Goal: Information Seeking & Learning: Learn about a topic

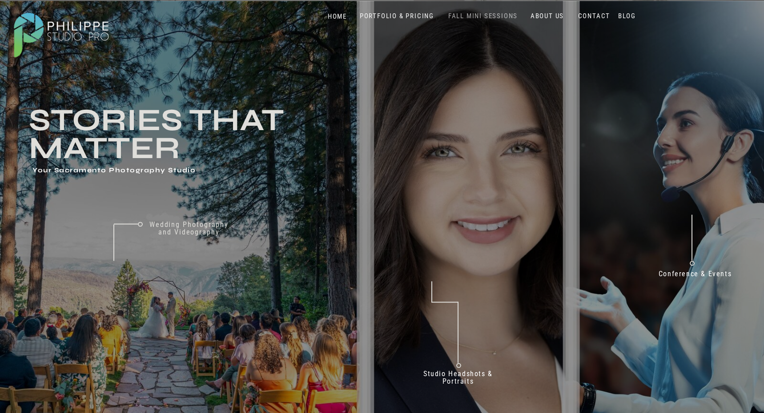
click at [475, 16] on nav "FALL MINI SESSIONS" at bounding box center [483, 16] width 74 height 8
click at [403, 16] on nav "PORTFOLIO & PRICING" at bounding box center [396, 16] width 81 height 8
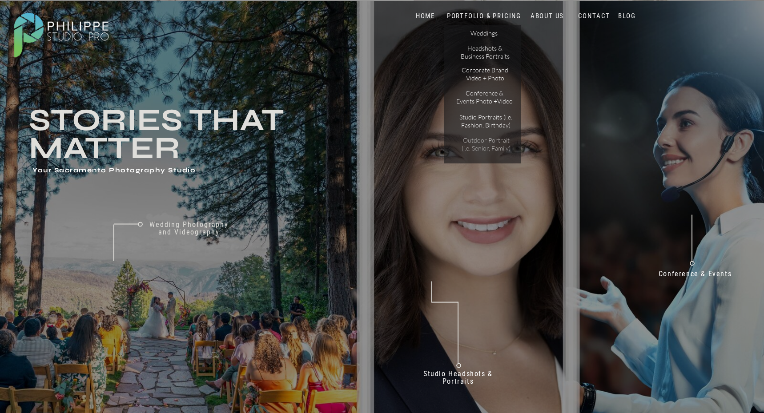
click at [485, 149] on p "Outdoor Portrait (i.e. Senior, Family)" at bounding box center [486, 144] width 56 height 16
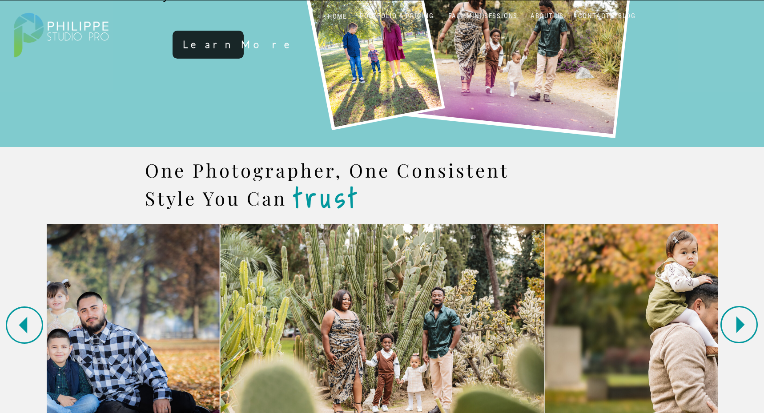
scroll to position [754, 0]
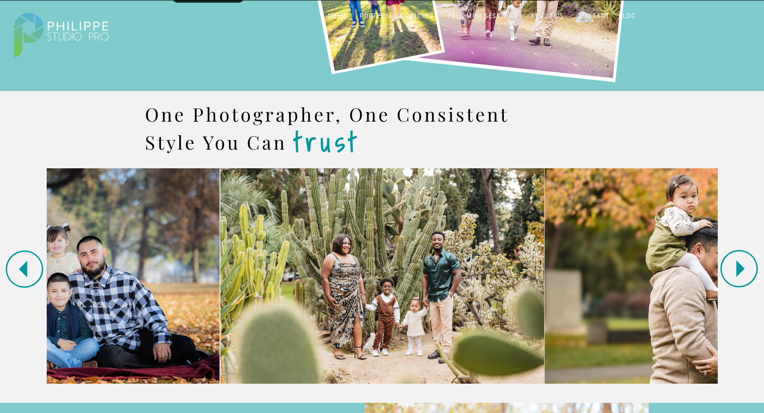
click at [737, 268] on polygon at bounding box center [740, 268] width 8 height 17
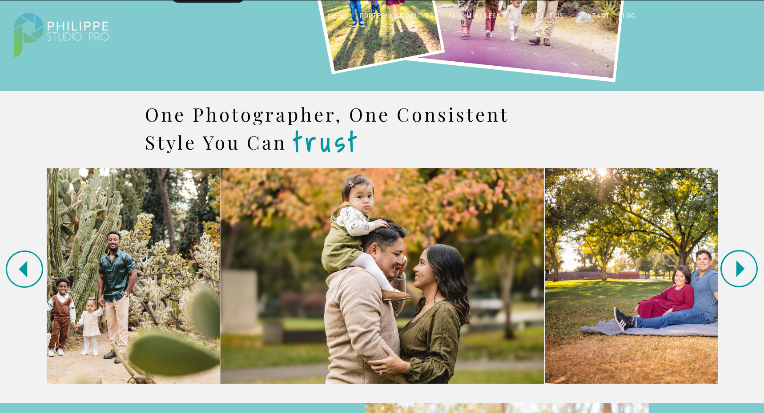
click at [737, 268] on polygon at bounding box center [740, 268] width 8 height 17
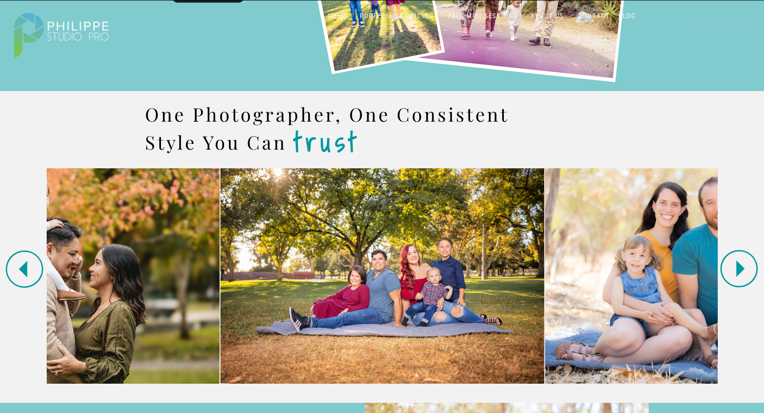
click at [737, 268] on polygon at bounding box center [740, 268] width 8 height 17
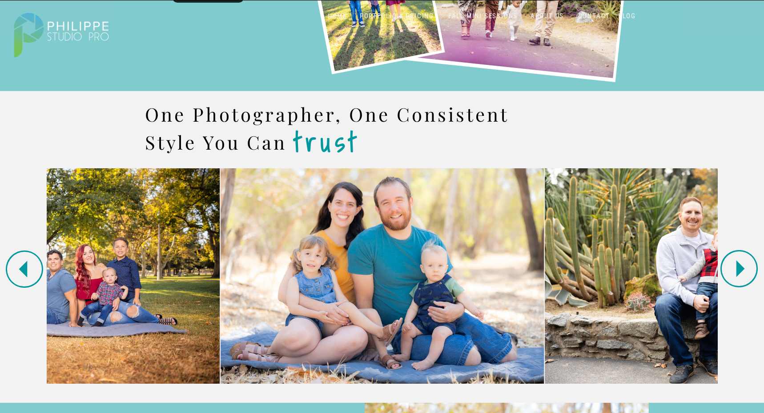
click at [737, 268] on polygon at bounding box center [740, 268] width 8 height 17
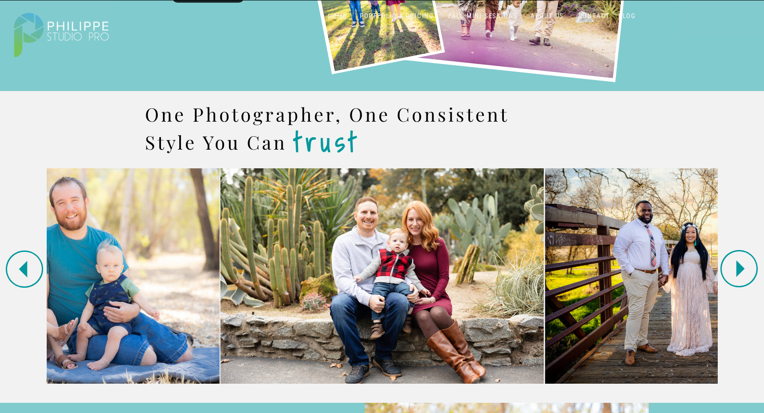
click at [737, 268] on polygon at bounding box center [740, 268] width 8 height 17
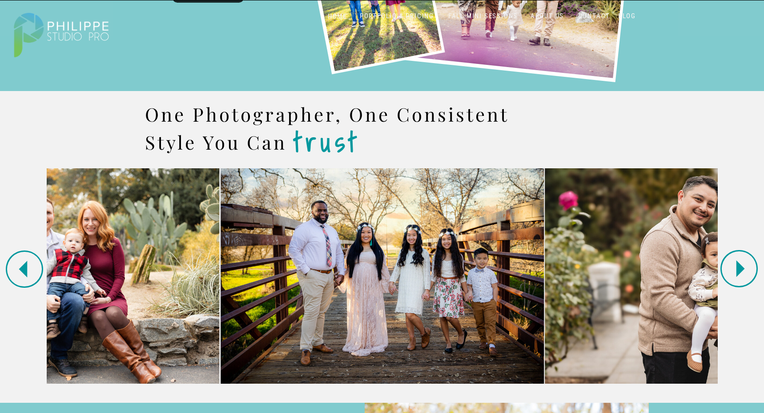
click at [737, 268] on polygon at bounding box center [740, 268] width 8 height 17
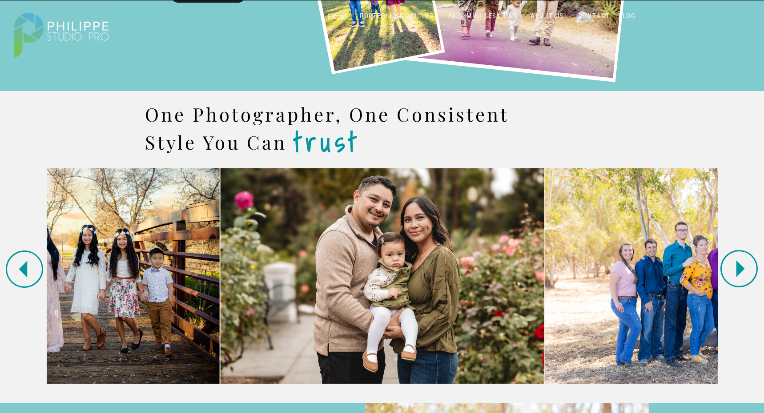
click at [737, 268] on polygon at bounding box center [740, 268] width 8 height 17
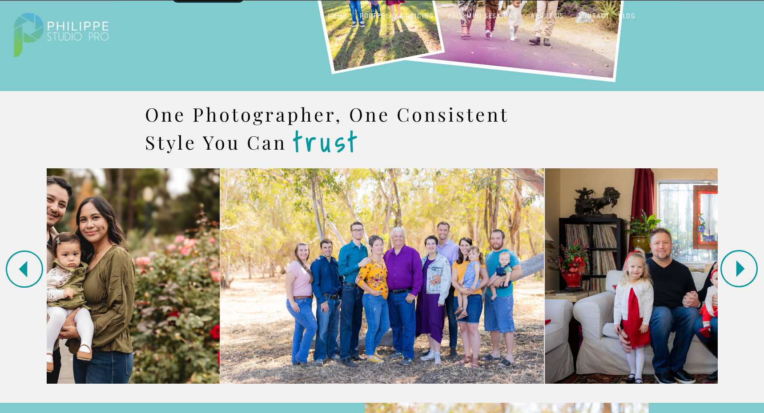
click at [737, 268] on polygon at bounding box center [740, 268] width 8 height 17
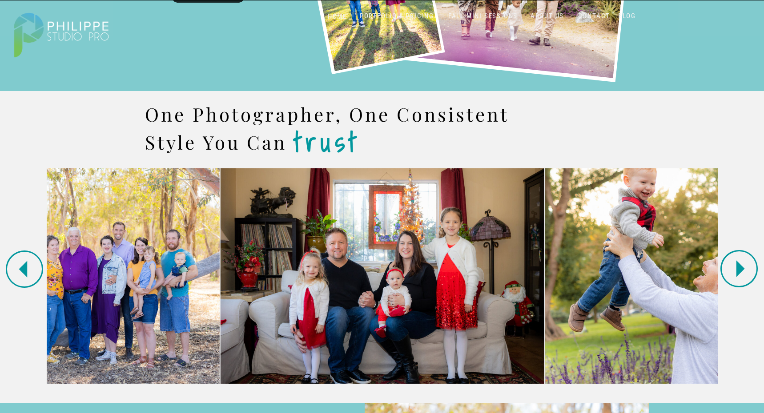
click at [737, 268] on polygon at bounding box center [740, 268] width 8 height 17
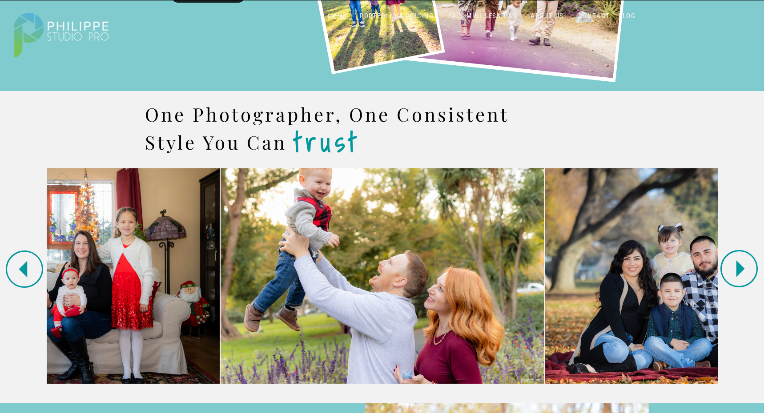
click at [737, 268] on polygon at bounding box center [740, 268] width 8 height 17
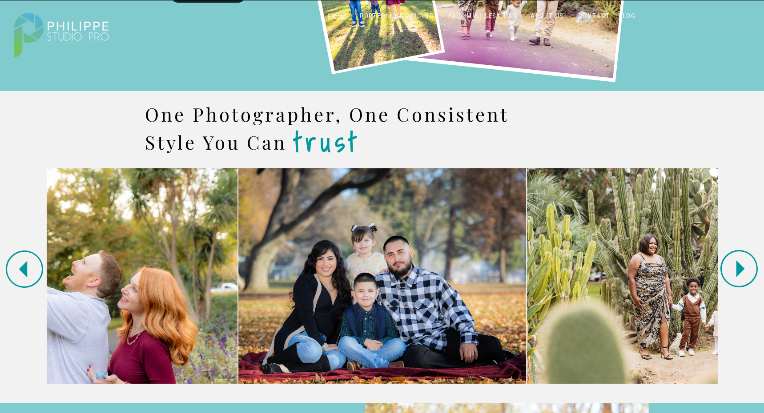
click at [737, 268] on polygon at bounding box center [740, 268] width 8 height 17
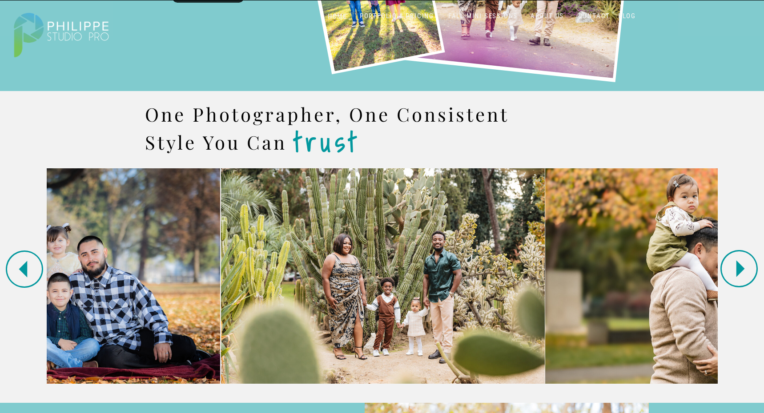
click at [737, 268] on polygon at bounding box center [740, 268] width 8 height 17
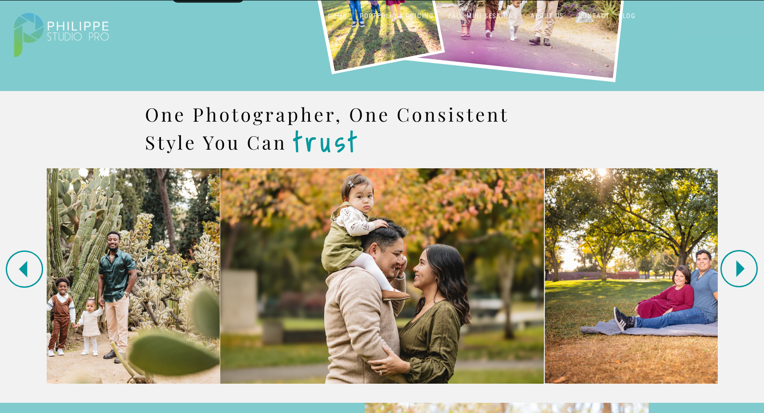
click at [738, 269] on polygon at bounding box center [740, 268] width 8 height 17
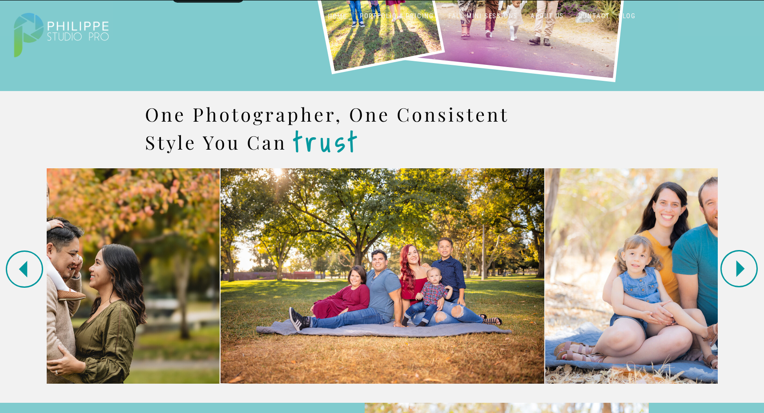
click at [738, 269] on polygon at bounding box center [740, 268] width 8 height 17
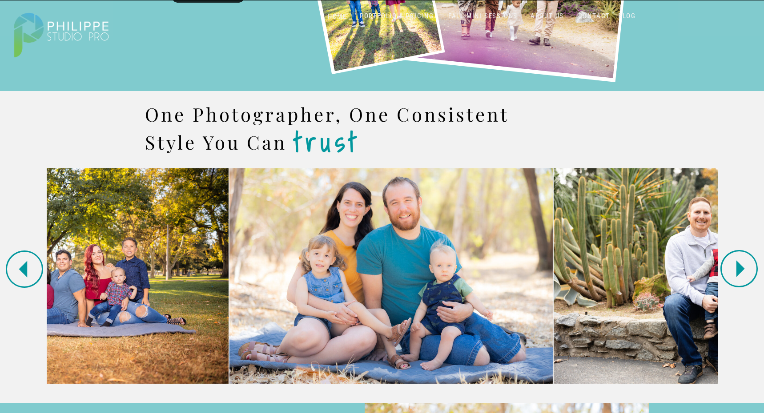
click at [738, 269] on polygon at bounding box center [740, 268] width 8 height 17
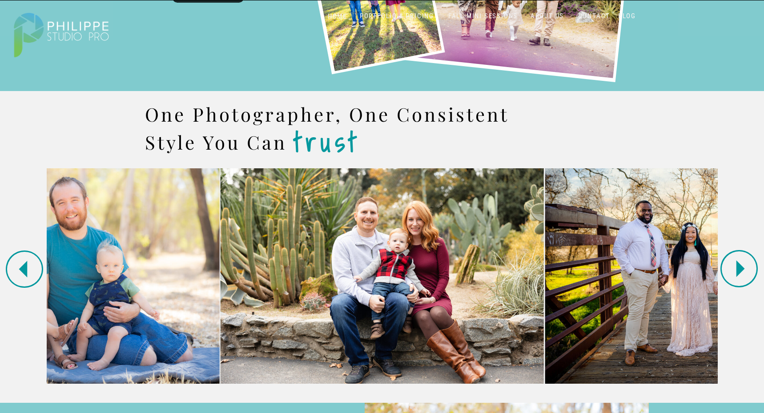
click at [738, 269] on polygon at bounding box center [740, 268] width 8 height 17
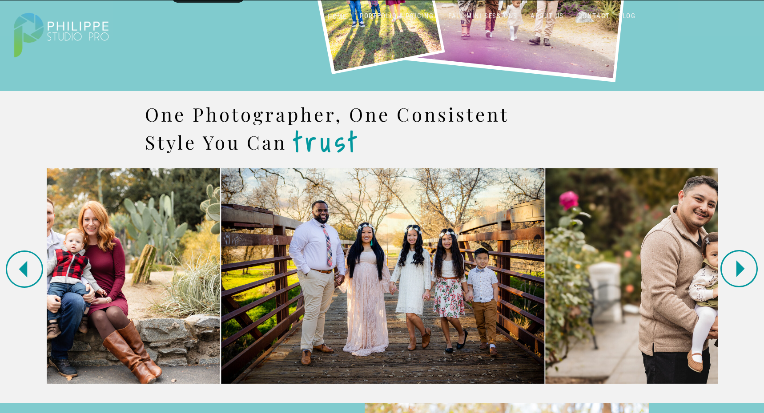
click at [738, 269] on polygon at bounding box center [740, 268] width 8 height 17
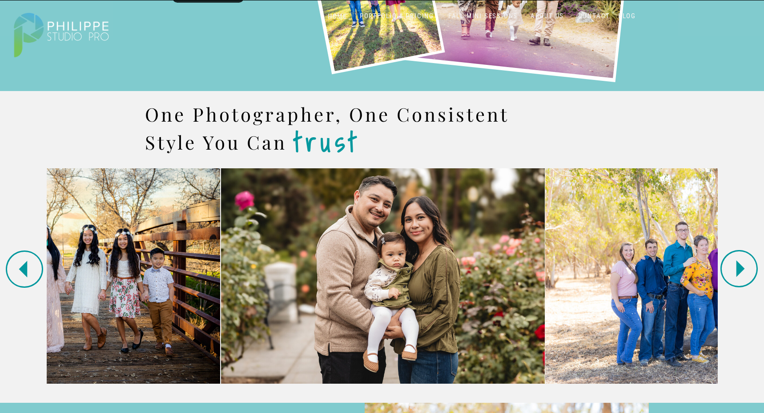
click at [738, 269] on polygon at bounding box center [740, 268] width 8 height 17
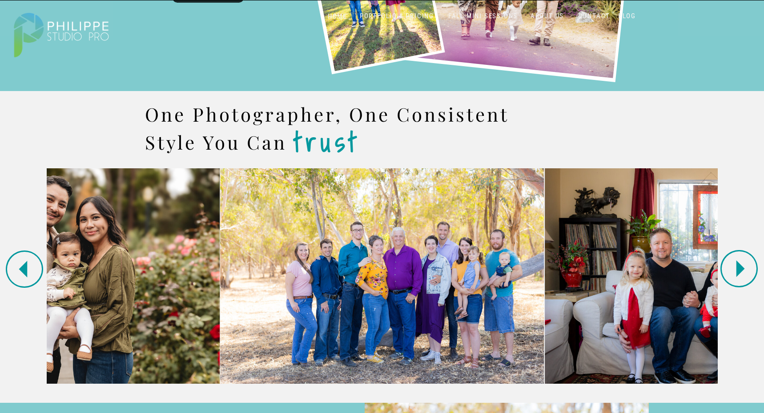
click at [738, 269] on polygon at bounding box center [740, 268] width 8 height 17
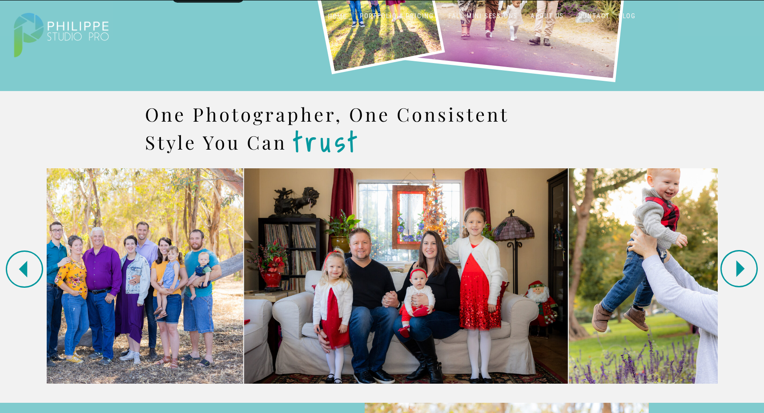
click at [738, 269] on polygon at bounding box center [740, 268] width 8 height 17
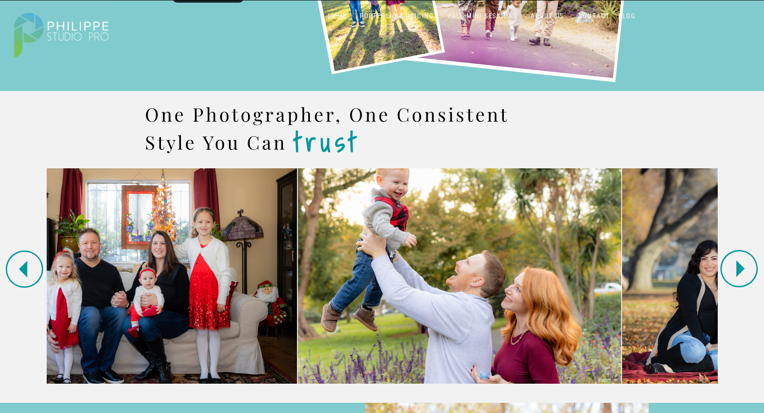
click at [738, 269] on polygon at bounding box center [740, 268] width 8 height 17
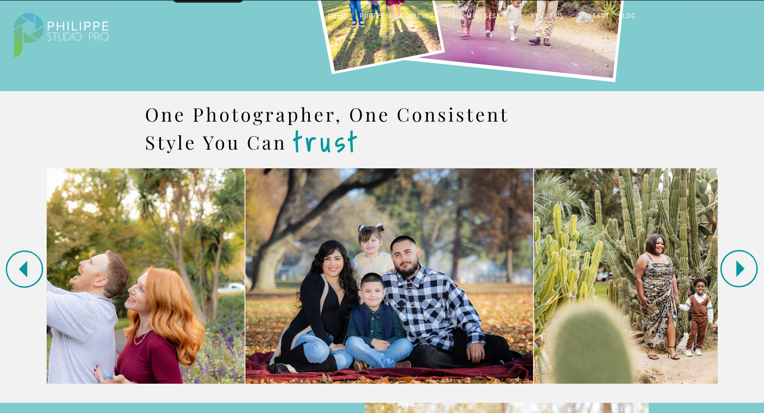
click at [738, 269] on polygon at bounding box center [740, 268] width 8 height 17
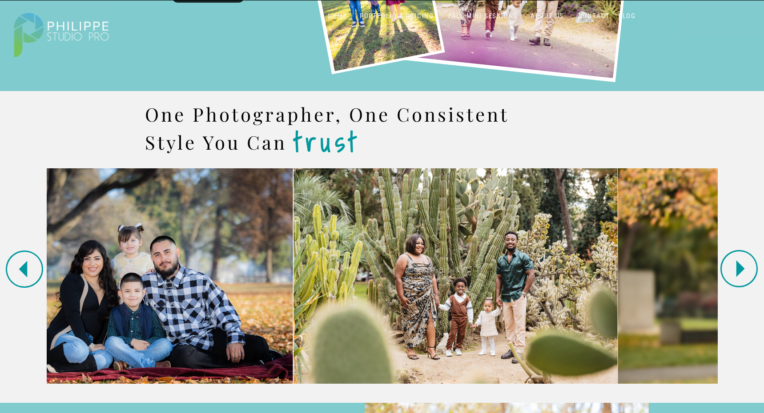
click at [738, 269] on polygon at bounding box center [740, 268] width 8 height 17
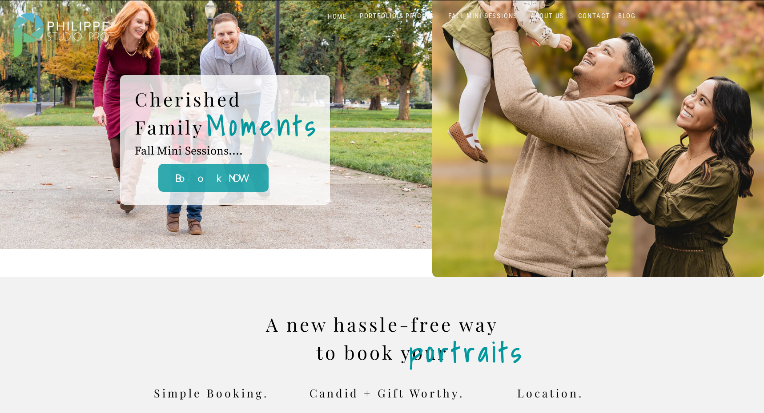
scroll to position [0, 0]
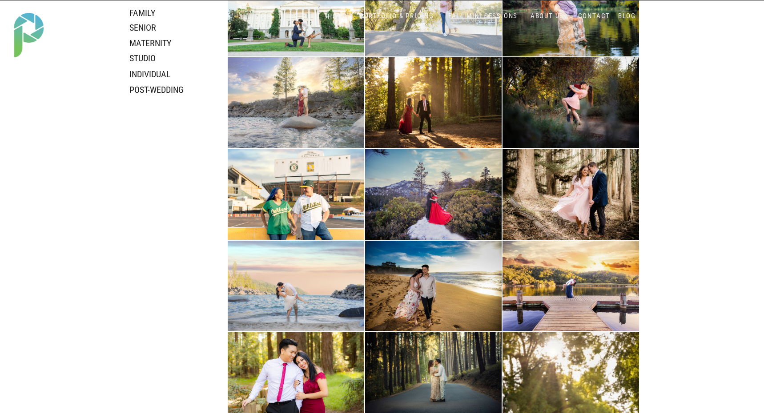
scroll to position [113, 0]
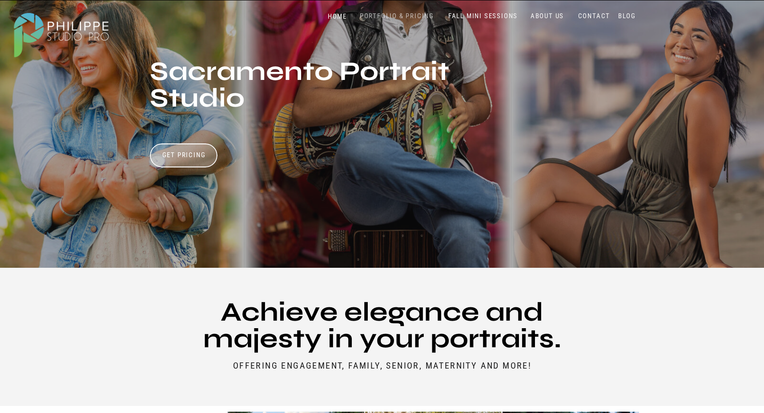
click at [388, 14] on nav "PORTFOLIO & PRICING" at bounding box center [396, 16] width 81 height 8
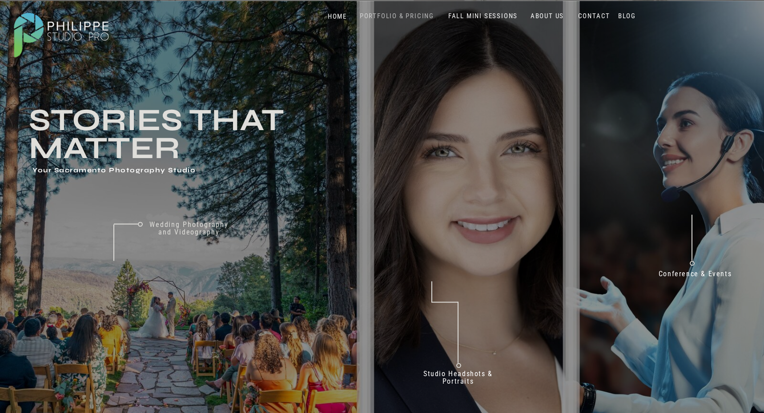
click at [422, 13] on nav "PORTFOLIO & PRICING" at bounding box center [396, 16] width 81 height 8
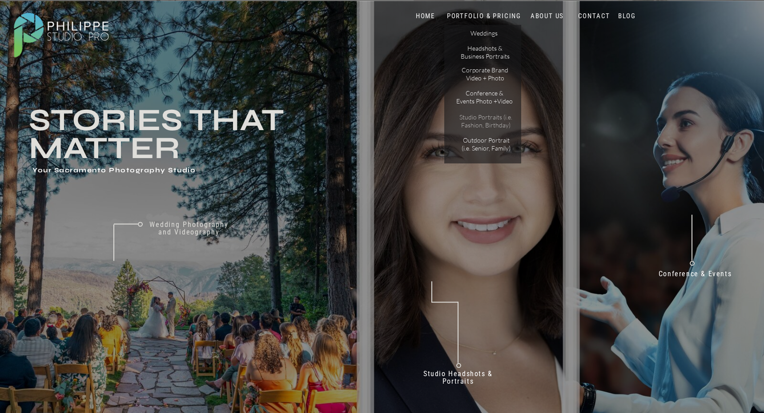
click at [487, 126] on p "Studio Portraits (i.e. Fashion, Birthday)" at bounding box center [486, 121] width 60 height 16
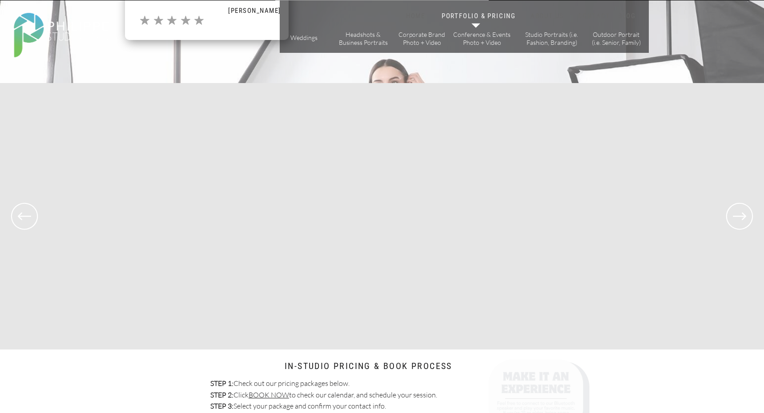
scroll to position [1893, 0]
